Goal: Transaction & Acquisition: Download file/media

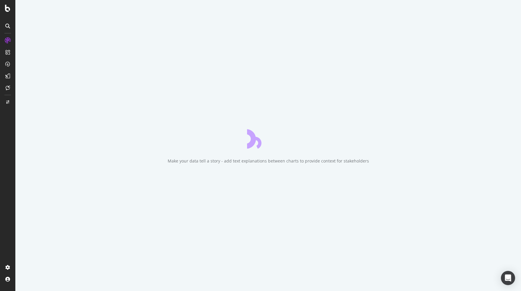
click at [358, 234] on div "Make your data tell a story - add text explanations between charts to provide c…" at bounding box center [268, 145] width 506 height 291
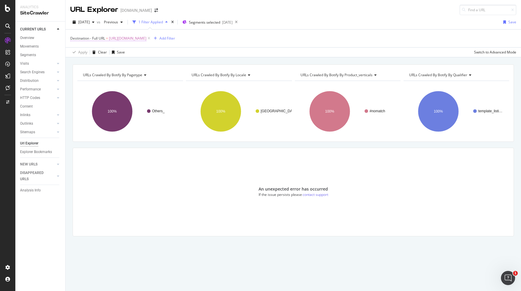
click at [130, 41] on span "[URL][DOMAIN_NAME]" at bounding box center [127, 38] width 37 height 8
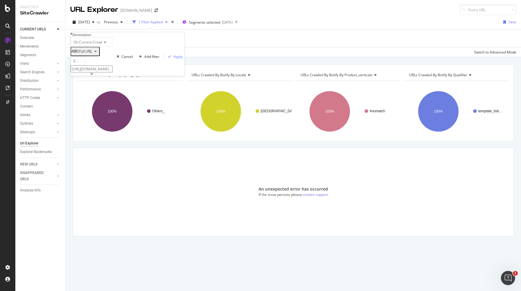
click at [137, 36] on div "Destination" at bounding box center [128, 34] width 114 height 5
click at [112, 72] on input "[URL][DOMAIN_NAME]" at bounding box center [92, 69] width 42 height 7
paste input "es_es/videos"
type input "[URL][DOMAIN_NAME]"
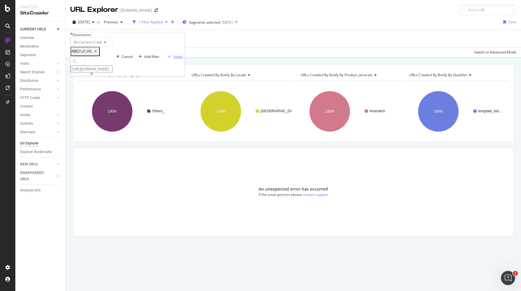
click at [174, 59] on div "Apply" at bounding box center [178, 56] width 9 height 5
click at [86, 20] on span "[DATE]" at bounding box center [84, 21] width 12 height 5
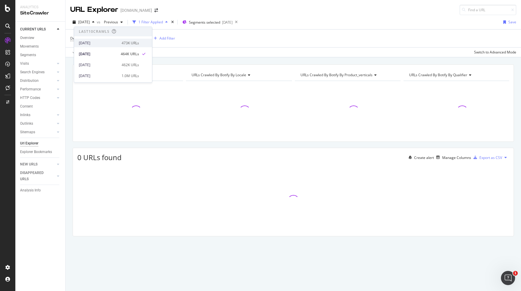
click at [106, 42] on div "[DATE]" at bounding box center [98, 42] width 39 height 5
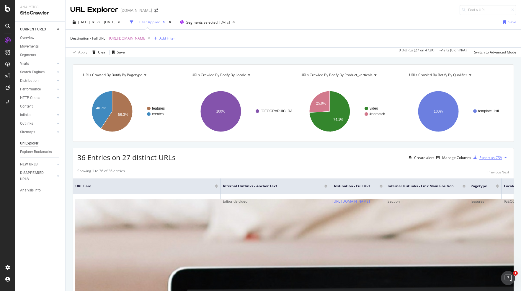
click at [475, 156] on icon "button" at bounding box center [476, 158] width 4 height 4
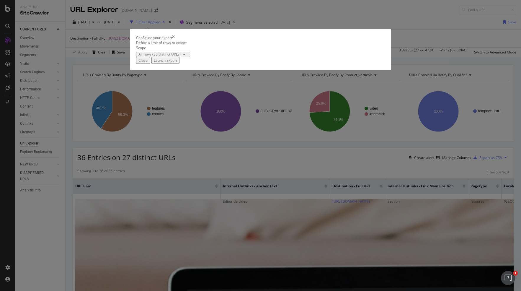
click at [181, 56] on div "All rows (36 distinct URLs)" at bounding box center [159, 55] width 42 height 4
click at [177, 63] on div "Launch Export" at bounding box center [165, 60] width 23 height 5
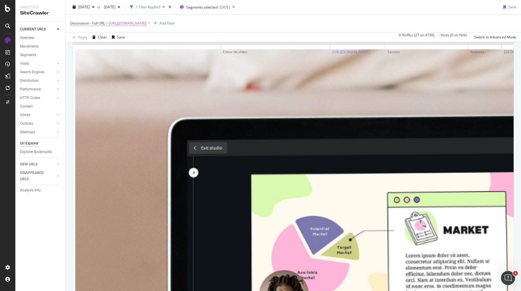
scroll to position [179, 0]
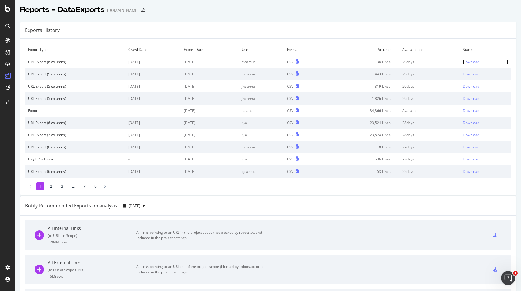
click at [469, 63] on div "Download" at bounding box center [471, 61] width 17 height 5
